Goal: Task Accomplishment & Management: Use online tool/utility

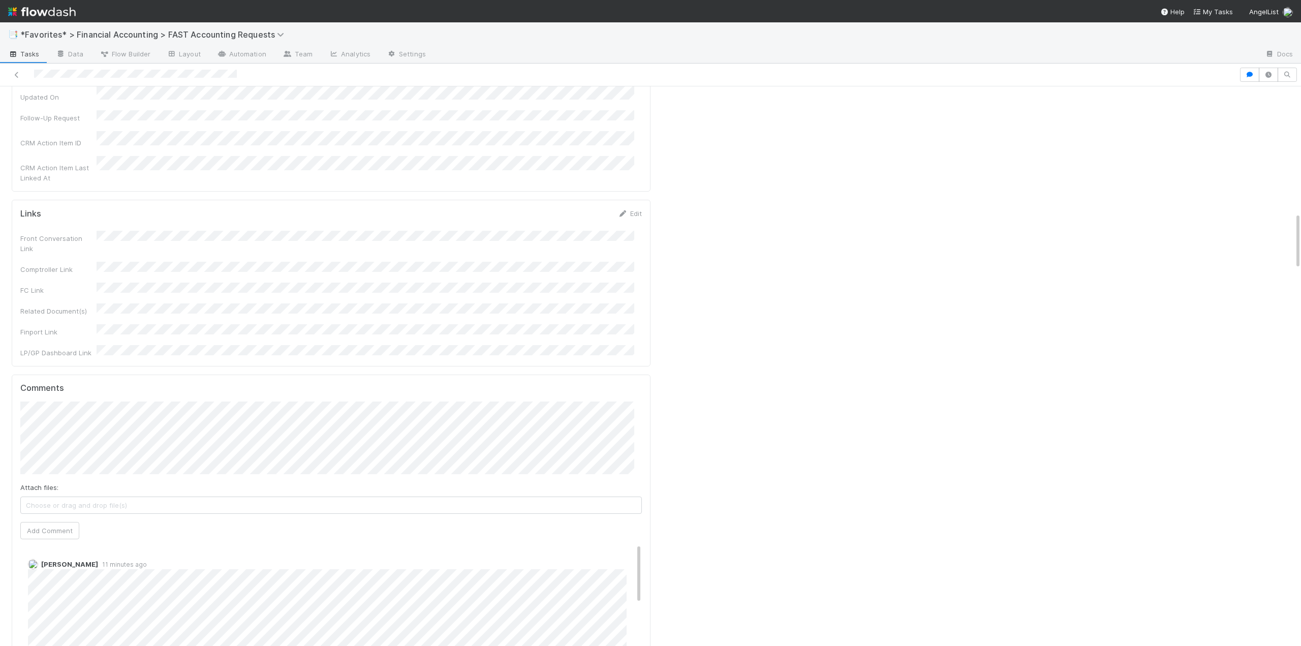
scroll to position [1220, 0]
click at [110, 457] on div "Attach files: Choose or drag and drop file(s) Add Comment" at bounding box center [331, 526] width 622 height 138
click at [65, 325] on span "[PERSON_NAME]" at bounding box center [72, 325] width 51 height 8
click at [48, 578] on button "Add Comment" at bounding box center [49, 586] width 59 height 17
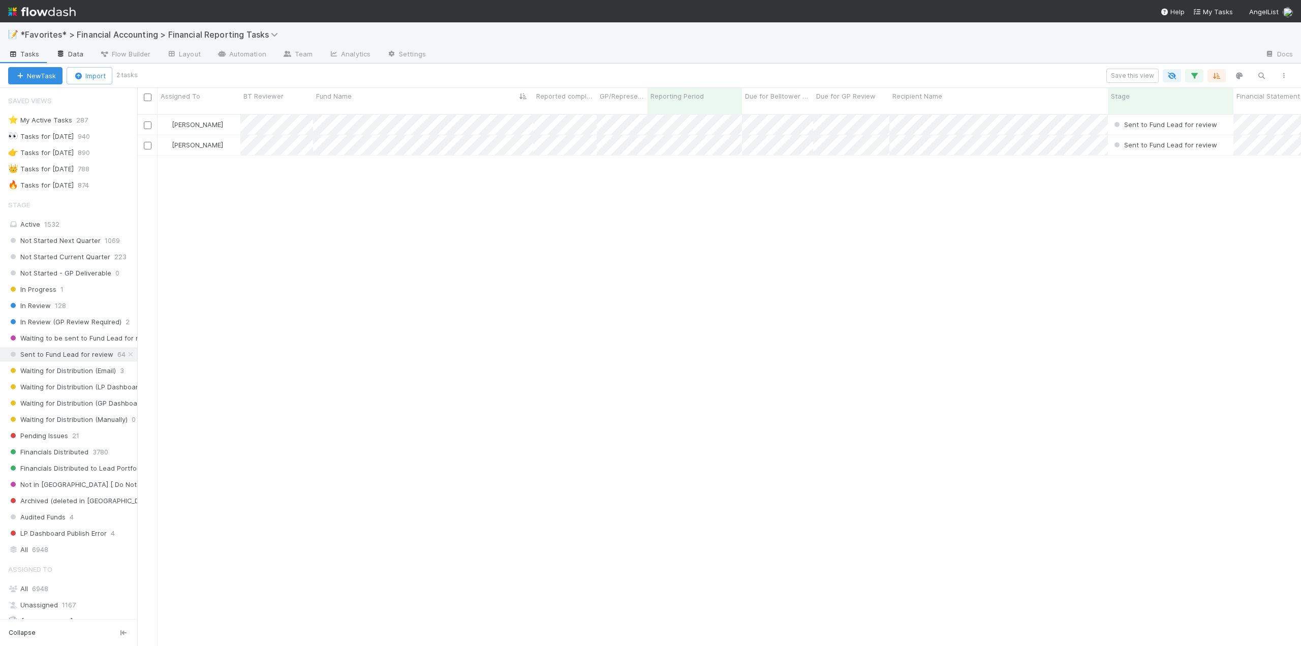
scroll to position [152, 0]
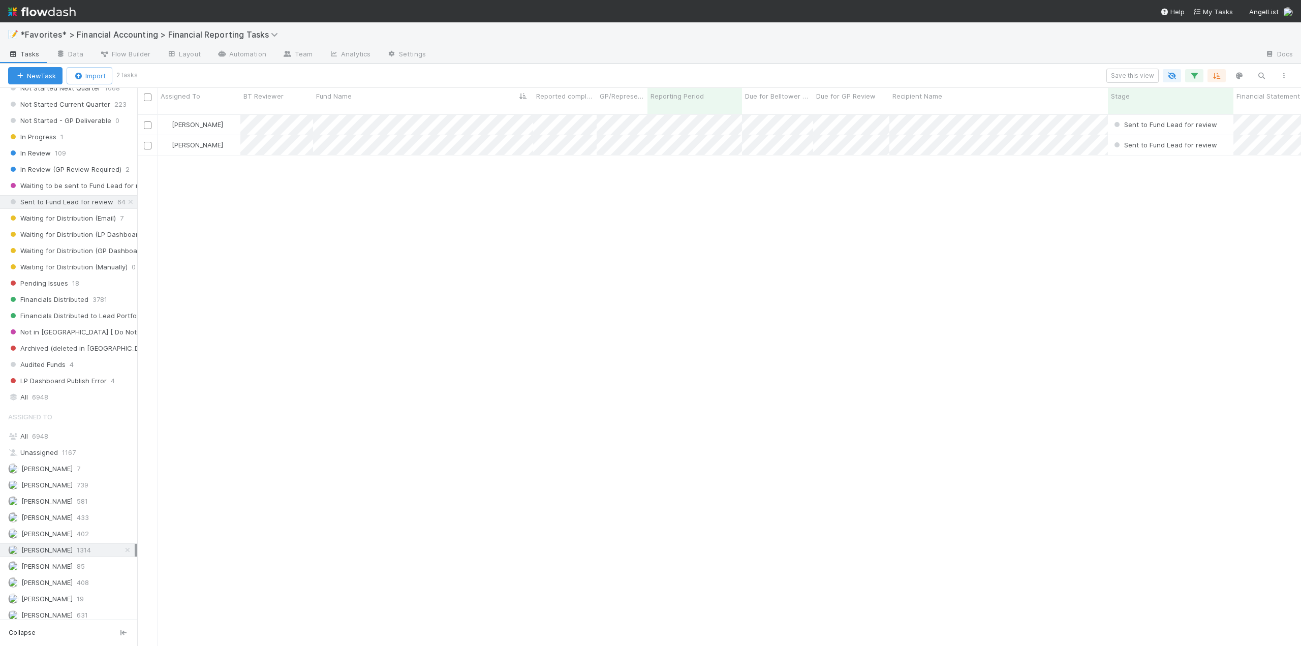
click at [163, 68] on div "New Task Import 2 tasks Save this view" at bounding box center [650, 76] width 1301 height 24
click at [27, 156] on span "In Review" at bounding box center [29, 153] width 43 height 13
click at [43, 153] on span "In Review" at bounding box center [29, 153] width 43 height 13
click at [23, 442] on div "All 6948" at bounding box center [71, 436] width 127 height 13
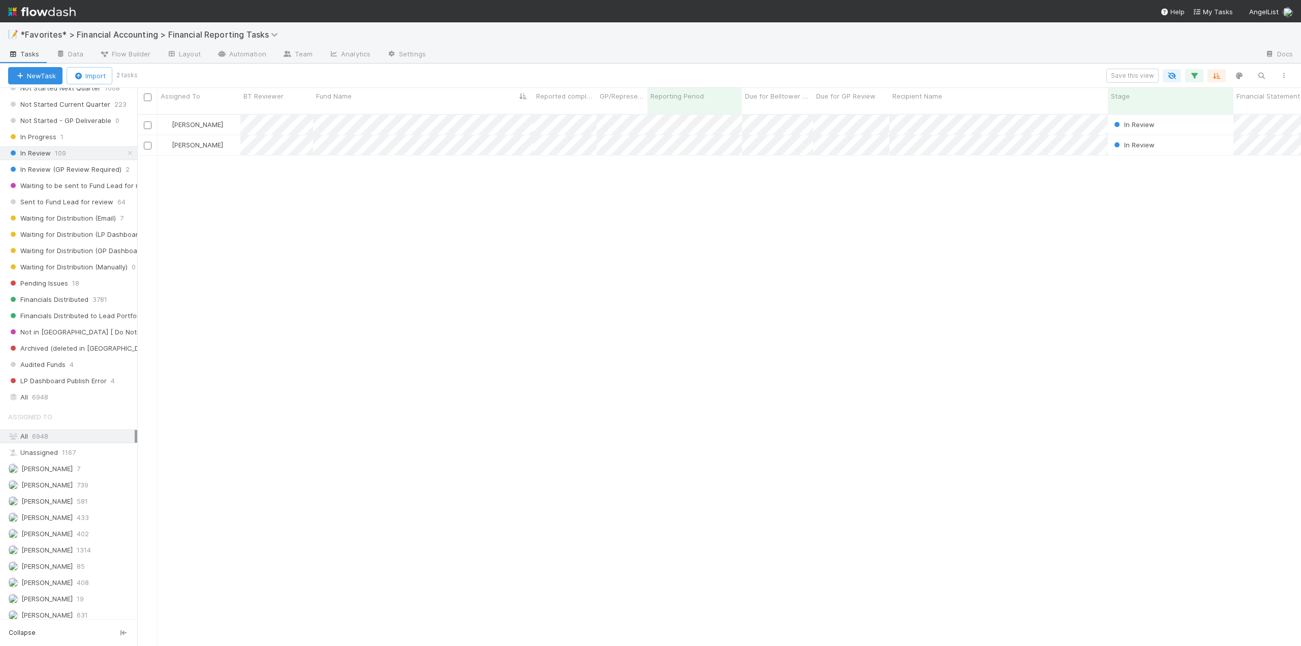
scroll to position [533, 1156]
